Goal: Transaction & Acquisition: Subscribe to service/newsletter

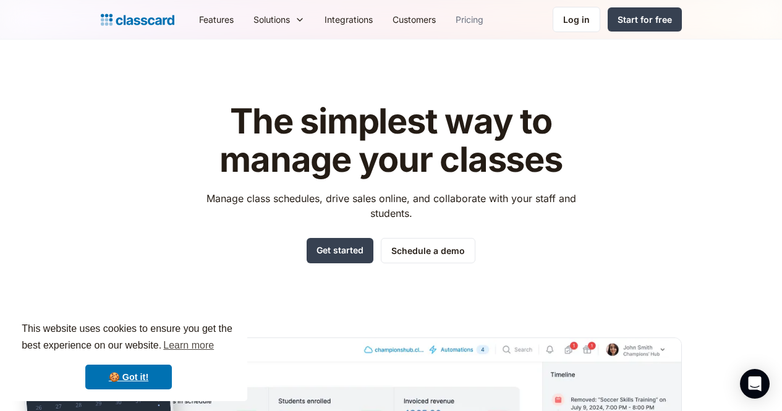
click at [446, 14] on link "Pricing" at bounding box center [470, 20] width 48 height 28
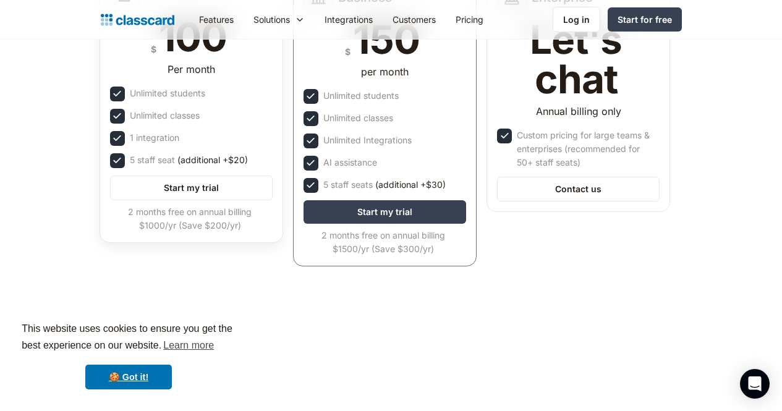
scroll to position [255, 0]
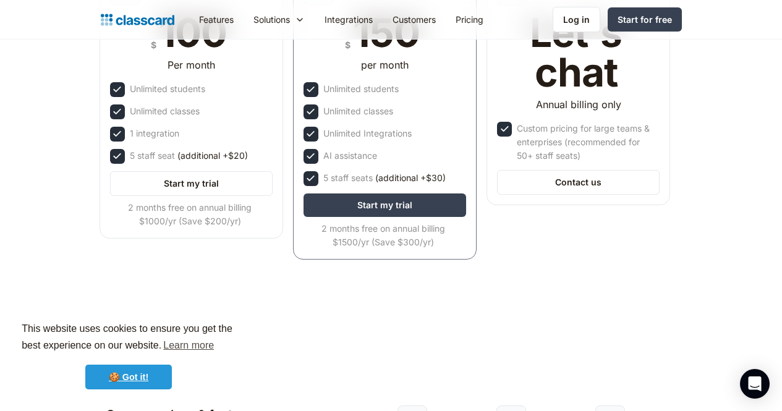
click at [132, 382] on link "🍪 Got it!" at bounding box center [128, 377] width 87 height 25
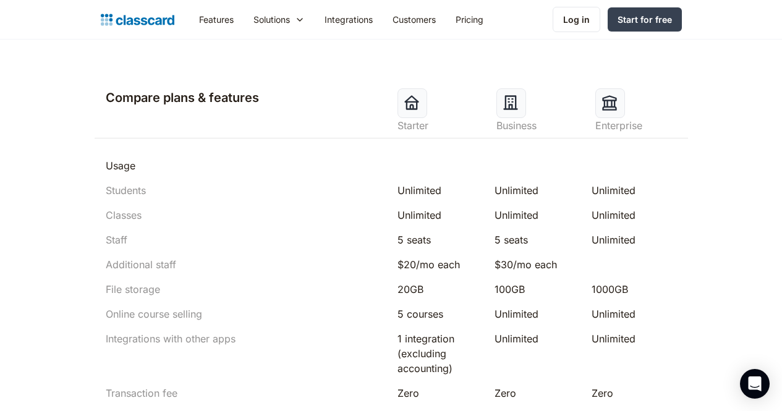
scroll to position [696, 0]
